Goal: Find specific page/section: Find specific page/section

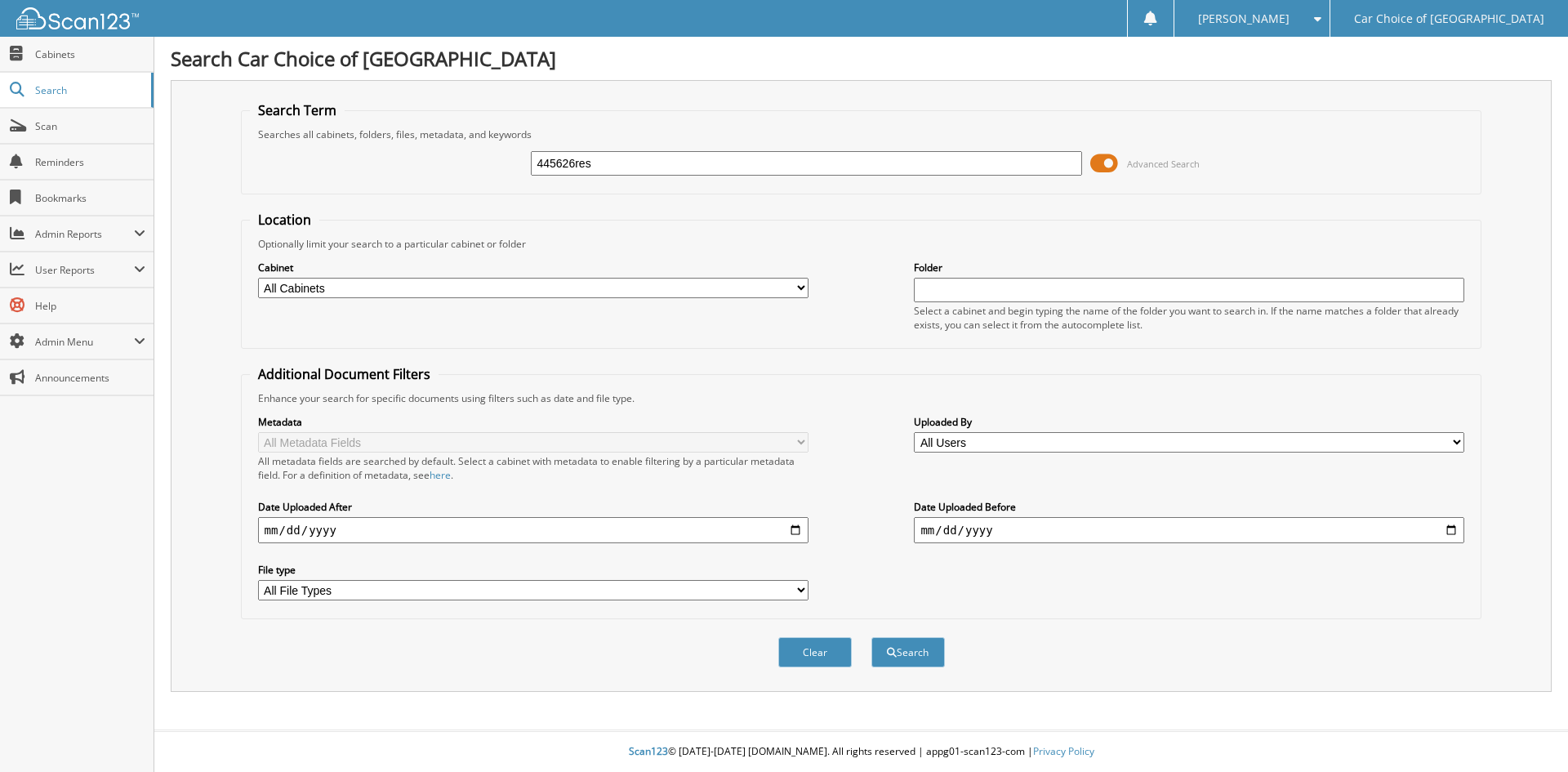
type input "445626res"
click at [872, 637] on button "Search" at bounding box center [908, 652] width 73 height 30
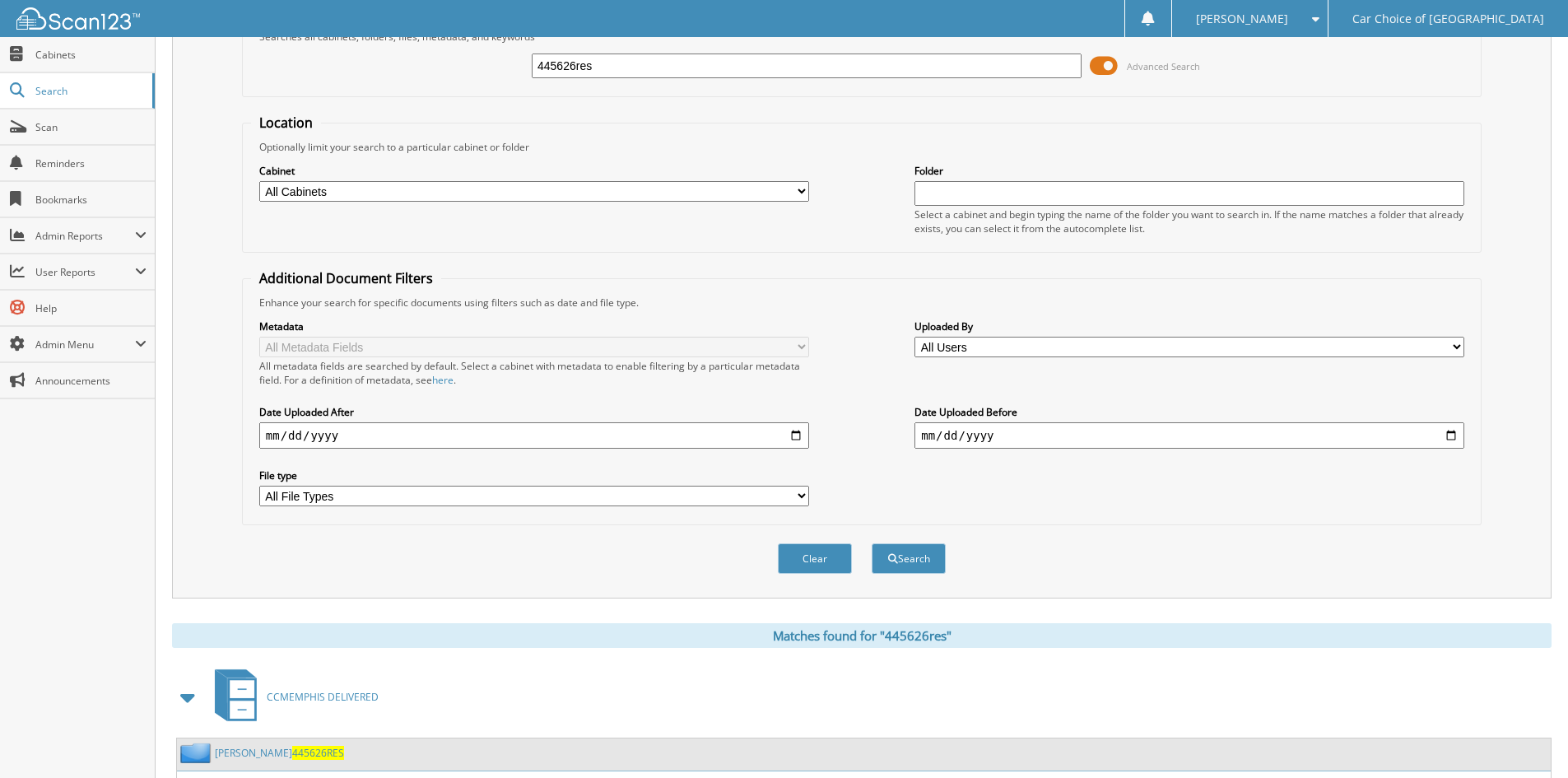
scroll to position [233, 0]
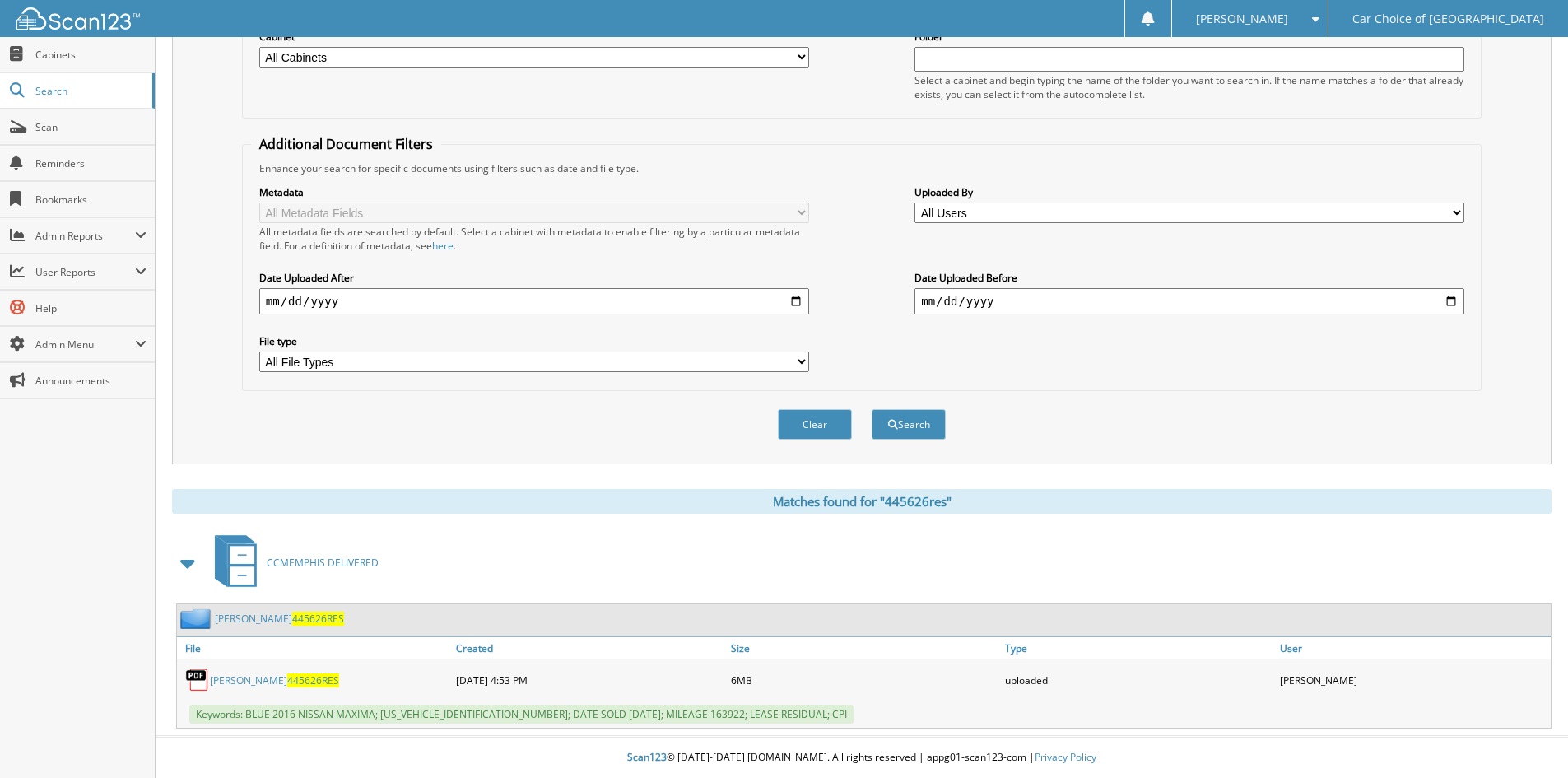
click at [241, 616] on link "[PERSON_NAME] 445626RES" at bounding box center [280, 618] width 130 height 14
